Goal: Task Accomplishment & Management: Complete application form

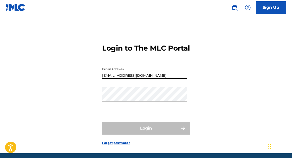
type input "[EMAIL_ADDRESS][DOMAIN_NAME]"
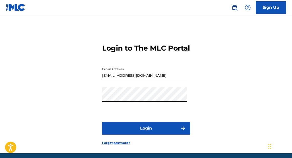
click at [144, 135] on button "Login" at bounding box center [146, 128] width 88 height 13
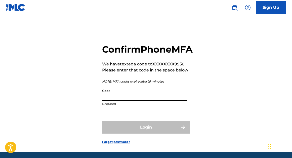
click at [132, 101] on input "Code" at bounding box center [144, 93] width 85 height 14
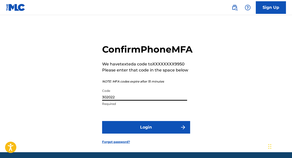
type input "302022"
click at [150, 133] on button "Login" at bounding box center [146, 127] width 88 height 13
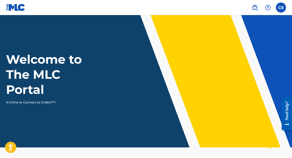
click at [282, 10] on label at bounding box center [281, 8] width 10 height 10
click at [281, 8] on input "CE [PERSON_NAME] [EMAIL_ADDRESS][DOMAIN_NAME] Notification Preferences Profile …" at bounding box center [281, 8] width 0 height 0
click at [122, 96] on div "Welcome to The MLC Portal It's time to Connect to Collect™!" at bounding box center [146, 78] width 292 height 53
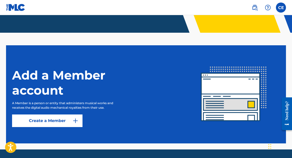
scroll to position [115, 0]
click at [281, 7] on label at bounding box center [281, 8] width 10 height 10
click at [281, 8] on input "CE [PERSON_NAME] [EMAIL_ADDRESS][DOMAIN_NAME] Notification Preferences Profile …" at bounding box center [281, 8] width 0 height 0
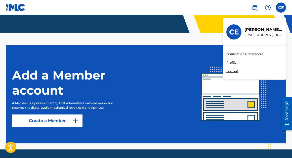
click at [255, 6] on img at bounding box center [255, 8] width 6 height 6
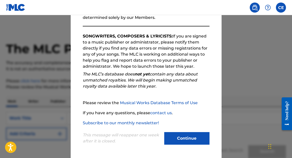
scroll to position [72, 0]
click at [193, 137] on button "Continue" at bounding box center [186, 138] width 45 height 13
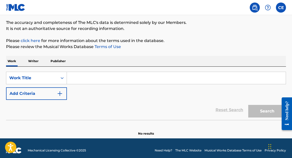
scroll to position [41, 0]
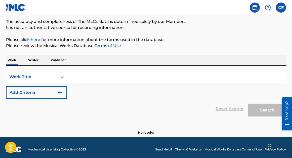
click at [78, 78] on input "Search Form" at bounding box center [176, 77] width 219 height 12
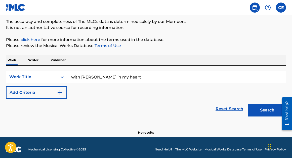
click at [265, 112] on button "Search" at bounding box center [267, 110] width 38 height 13
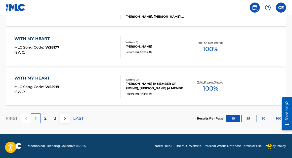
scroll to position [458, 0]
click at [64, 119] on img at bounding box center [65, 118] width 6 height 6
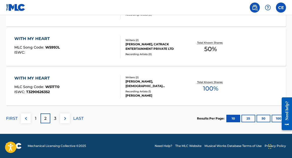
click at [66, 118] on img at bounding box center [65, 118] width 6 height 6
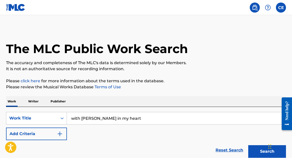
scroll to position [0, 0]
click at [119, 120] on input "with [PERSON_NAME] in my heart" at bounding box center [176, 118] width 219 height 12
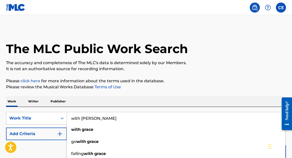
click at [80, 118] on input "with [PERSON_NAME]" at bounding box center [176, 118] width 219 height 12
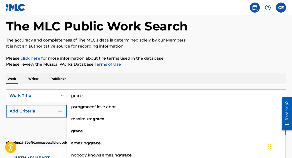
scroll to position [23, 0]
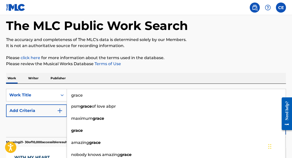
click at [86, 96] on input "grace" at bounding box center [176, 95] width 219 height 12
click at [267, 128] on button "Search" at bounding box center [267, 128] width 38 height 13
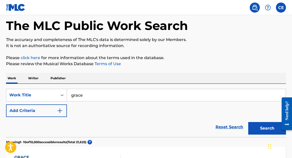
click at [263, 129] on button "Search" at bounding box center [267, 128] width 38 height 13
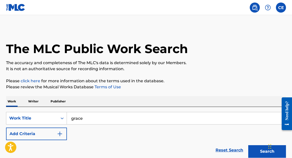
scroll to position [0, 0]
click at [95, 120] on input "grace" at bounding box center [176, 118] width 219 height 12
click at [263, 151] on button "Search" at bounding box center [267, 151] width 38 height 13
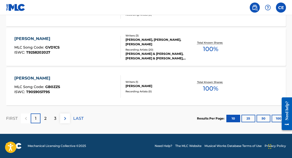
scroll to position [458, 0]
click at [66, 117] on img at bounding box center [65, 118] width 6 height 6
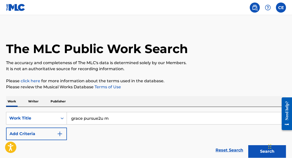
scroll to position [0, 0]
click at [114, 118] on input "grace pursue2u m" at bounding box center [176, 118] width 219 height 12
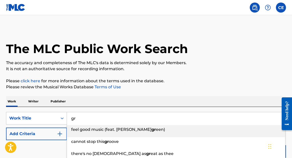
type input "g"
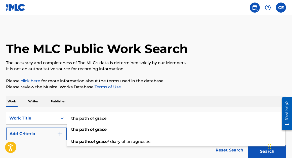
click at [264, 153] on button "Search" at bounding box center [267, 151] width 38 height 13
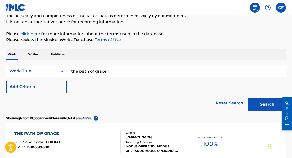
scroll to position [46, 0]
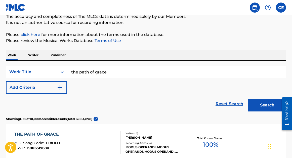
click at [109, 74] on input "the path of grace" at bounding box center [176, 72] width 219 height 12
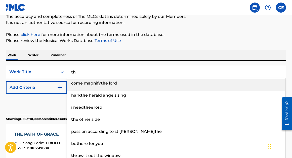
type input "t"
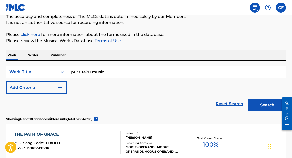
click at [263, 107] on button "Search" at bounding box center [267, 105] width 38 height 13
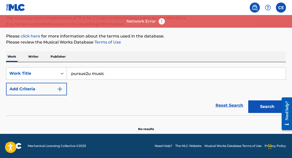
scroll to position [45, 0]
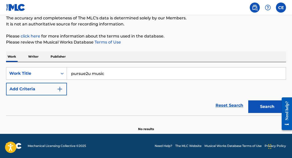
click at [115, 75] on input "pursue2u music" at bounding box center [176, 73] width 219 height 12
click at [269, 105] on button "Search" at bounding box center [267, 106] width 38 height 13
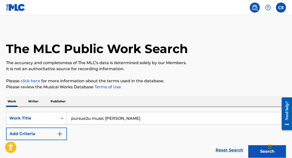
scroll to position [0, 0]
click at [121, 119] on input "pursue2u music [PERSON_NAME]" at bounding box center [176, 118] width 219 height 12
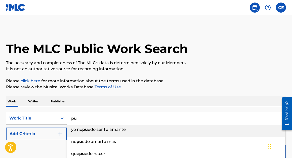
type input "p"
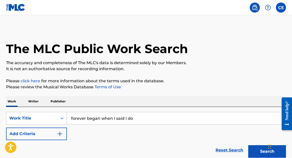
click at [261, 152] on button "Search" at bounding box center [267, 151] width 38 height 13
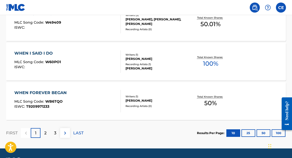
scroll to position [447, 0]
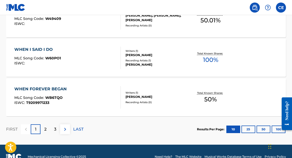
click at [67, 129] on img at bounding box center [65, 129] width 6 height 6
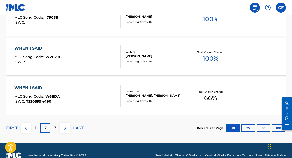
scroll to position [448, 0]
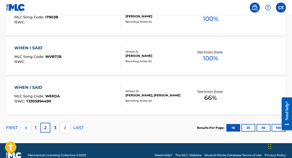
click at [64, 127] on img at bounding box center [65, 128] width 6 height 6
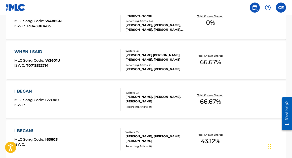
scroll to position [253, 0]
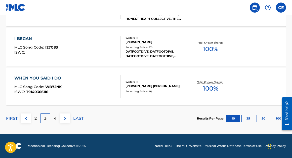
click at [64, 119] on img at bounding box center [65, 118] width 6 height 6
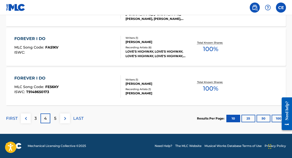
scroll to position [458, 0]
click at [77, 118] on p "LAST" at bounding box center [78, 118] width 10 height 6
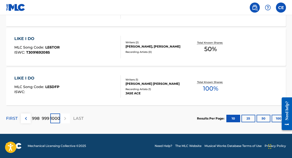
click at [13, 117] on p "FIRST" at bounding box center [12, 118] width 12 height 6
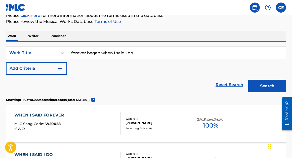
scroll to position [70, 0]
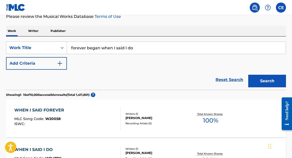
click at [139, 49] on input "forever began when I said I do" at bounding box center [176, 48] width 219 height 12
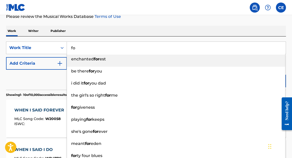
type input "f"
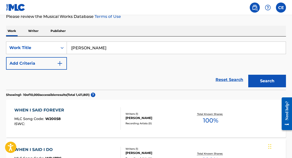
type input "[PERSON_NAME]"
click at [275, 82] on button "Search" at bounding box center [267, 81] width 38 height 13
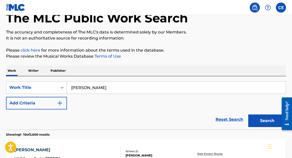
scroll to position [37, 0]
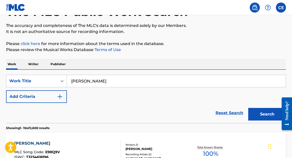
click at [33, 64] on p "Writer" at bounding box center [33, 64] width 13 height 11
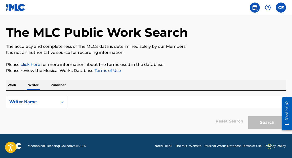
scroll to position [16, 0]
click at [81, 102] on input "Search Form" at bounding box center [176, 102] width 219 height 12
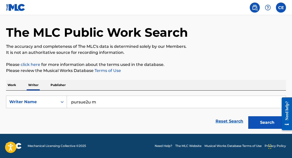
type input "pursue2u m"
click at [268, 126] on button "Search" at bounding box center [267, 122] width 38 height 13
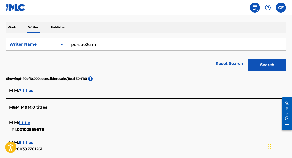
scroll to position [79, 0]
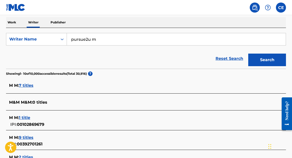
click at [28, 85] on span "7 titles" at bounding box center [26, 85] width 15 height 5
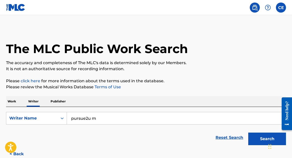
scroll to position [0, 0]
click at [56, 100] on p "Publisher" at bounding box center [58, 101] width 18 height 11
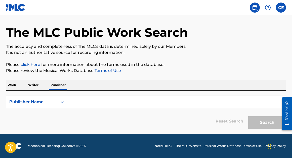
scroll to position [16, 0]
click at [35, 85] on p "Writer" at bounding box center [33, 85] width 13 height 11
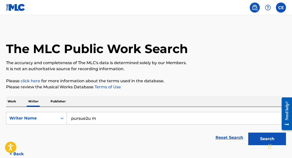
click at [98, 119] on input "pursue2u m" at bounding box center [176, 118] width 219 height 12
type input "p"
click at [262, 143] on button "Search" at bounding box center [267, 138] width 38 height 13
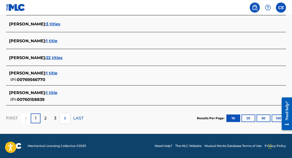
scroll to position [228, 0]
click at [65, 116] on img at bounding box center [65, 118] width 6 height 6
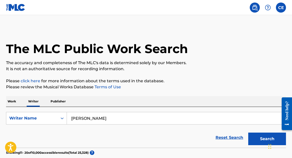
scroll to position [0, 0]
click at [105, 117] on input "[PERSON_NAME]" at bounding box center [176, 118] width 219 height 12
type input "[PERSON_NAME] pursue2u m"
click at [260, 139] on button "Search" at bounding box center [267, 138] width 38 height 13
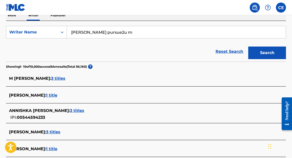
scroll to position [86, 0]
click at [51, 79] on span "3 titles" at bounding box center [58, 78] width 14 height 5
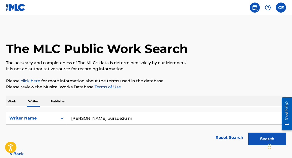
scroll to position [0, 0]
click at [56, 99] on p "Publisher" at bounding box center [58, 101] width 18 height 11
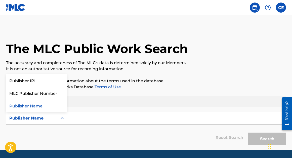
click at [62, 118] on icon "Search Form" at bounding box center [62, 118] width 5 height 5
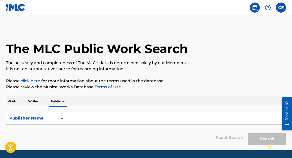
click at [62, 119] on icon "Search Form" at bounding box center [62, 118] width 5 height 5
click at [12, 100] on p "Work" at bounding box center [12, 101] width 12 height 11
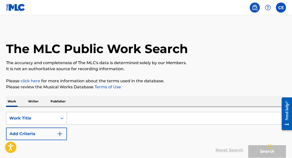
click at [62, 117] on icon "Search Form" at bounding box center [62, 118] width 5 height 5
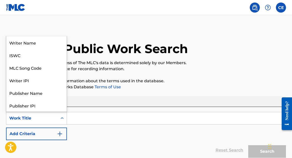
scroll to position [25, 0]
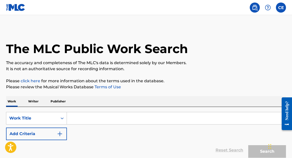
click at [63, 118] on icon "Search Form" at bounding box center [62, 118] width 3 height 2
click at [79, 121] on input "Search Form" at bounding box center [176, 118] width 219 height 12
click at [19, 10] on img at bounding box center [15, 7] width 19 height 7
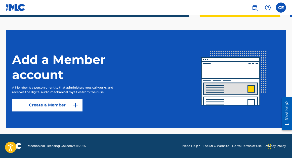
scroll to position [130, 0]
click at [52, 106] on link "Create a Member" at bounding box center [47, 105] width 70 height 13
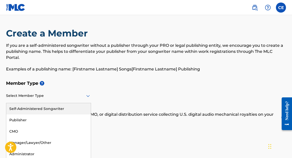
click at [88, 93] on icon at bounding box center [88, 96] width 6 height 6
click at [52, 103] on div "Self-Administered Songwriter" at bounding box center [48, 108] width 84 height 11
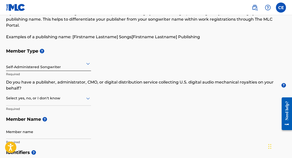
scroll to position [33, 0]
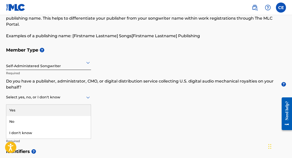
click at [88, 94] on icon at bounding box center [88, 97] width 6 height 6
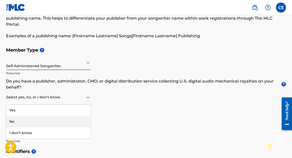
click at [58, 118] on div "No" at bounding box center [48, 121] width 84 height 11
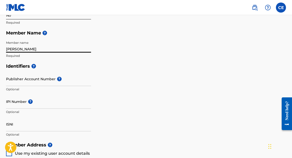
scroll to position [123, 0]
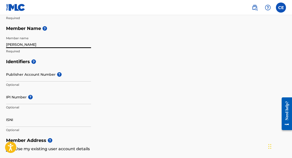
type input "[PERSON_NAME]"
click at [116, 72] on div "Identifiers ? Publisher Account Number ? Optional IPI Number ? Optional ISNI Op…" at bounding box center [146, 95] width 280 height 79
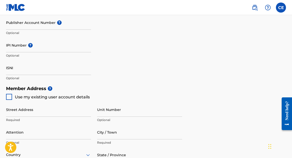
scroll to position [178, 0]
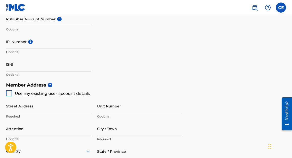
click at [9, 90] on div at bounding box center [9, 93] width 6 height 6
type input "[STREET_ADDRESS]"
type input "Champaign"
type input "61822"
type input "312"
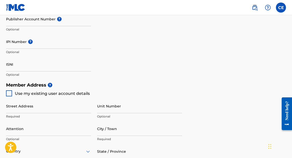
type input "8069950"
type input "[EMAIL_ADDRESS][DOMAIN_NAME]"
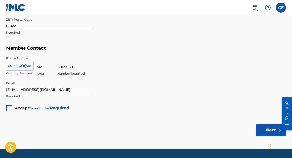
scroll to position [331, 0]
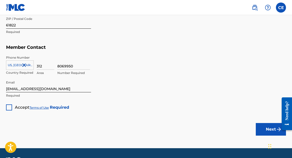
click at [10, 104] on div at bounding box center [9, 107] width 6 height 6
click at [264, 124] on button "Next" at bounding box center [271, 129] width 30 height 13
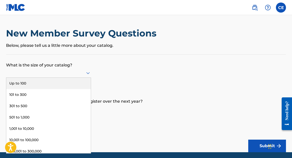
click at [88, 75] on icon at bounding box center [88, 73] width 6 height 6
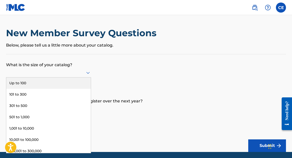
click at [35, 88] on div "Up to 100" at bounding box center [48, 82] width 84 height 11
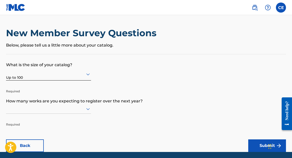
scroll to position [18, 0]
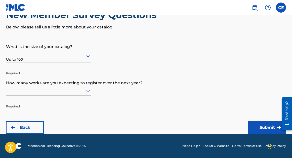
click at [88, 96] on div at bounding box center [48, 91] width 85 height 10
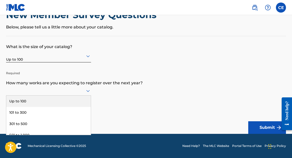
click at [25, 106] on div "Up to 100" at bounding box center [48, 101] width 84 height 11
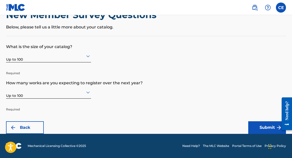
click at [259, 126] on button "Submit" at bounding box center [267, 127] width 38 height 13
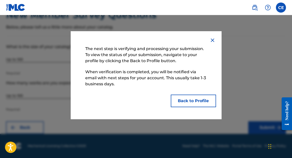
click at [201, 101] on button "Back to Profile" at bounding box center [193, 101] width 45 height 13
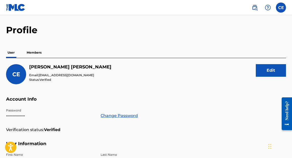
scroll to position [9, 0]
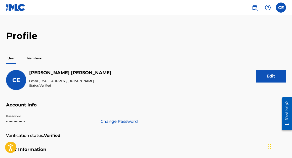
click at [34, 59] on p "Members" at bounding box center [34, 58] width 18 height 11
